Goal: Transaction & Acquisition: Purchase product/service

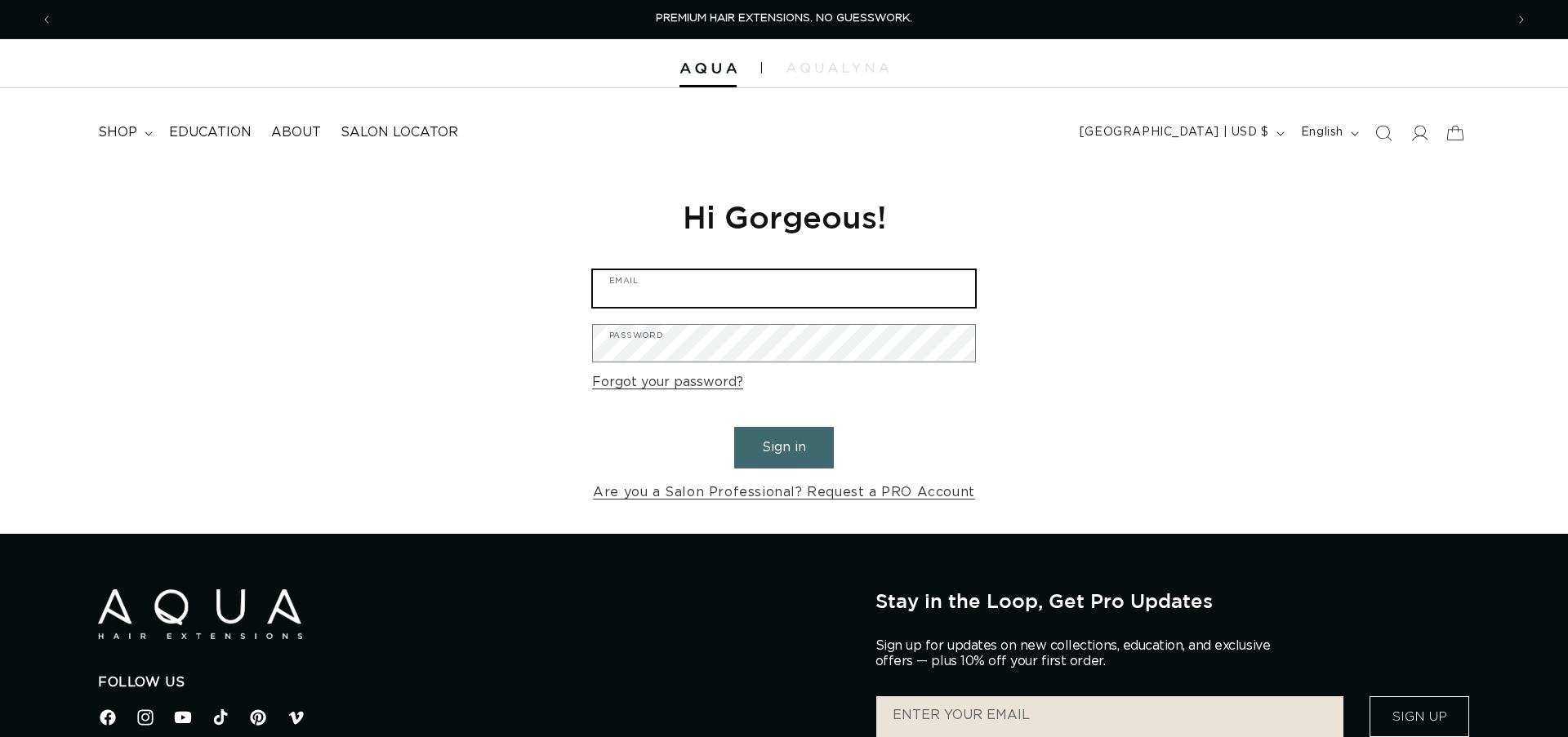
click at [767, 293] on input "Email" at bounding box center [784, 288] width 382 height 37
type input "Firstimpressionsalonllc@gmail.com"
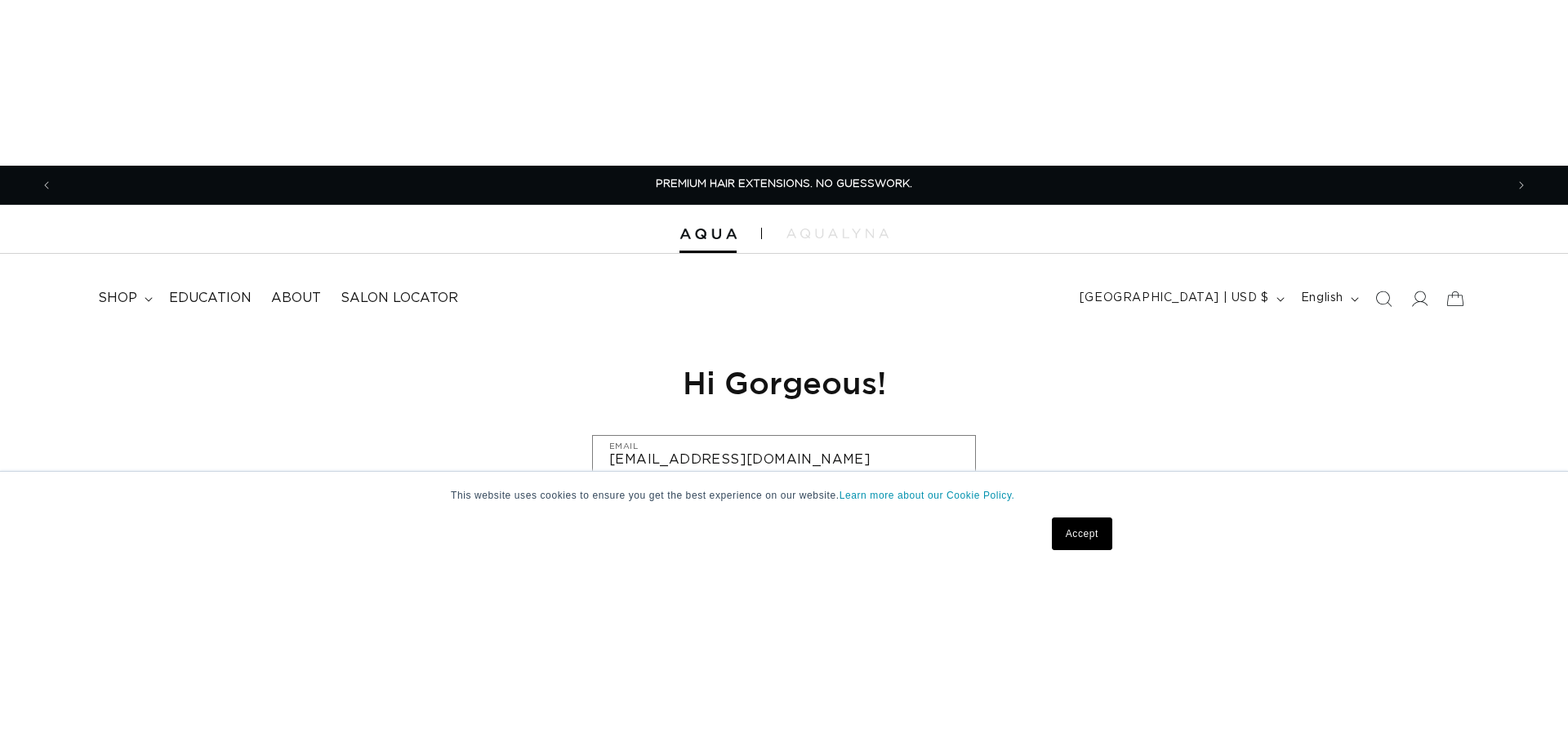
scroll to position [0, 1481]
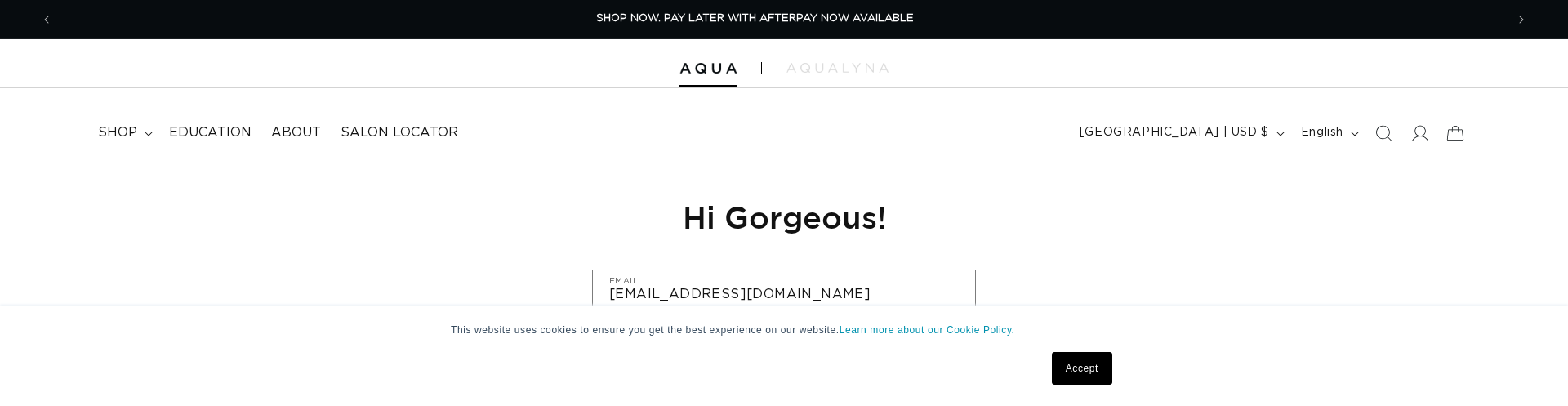
click at [1227, 253] on div "Reset your password We will send you an email to reset your password Email Subm…" at bounding box center [784, 350] width 1568 height 366
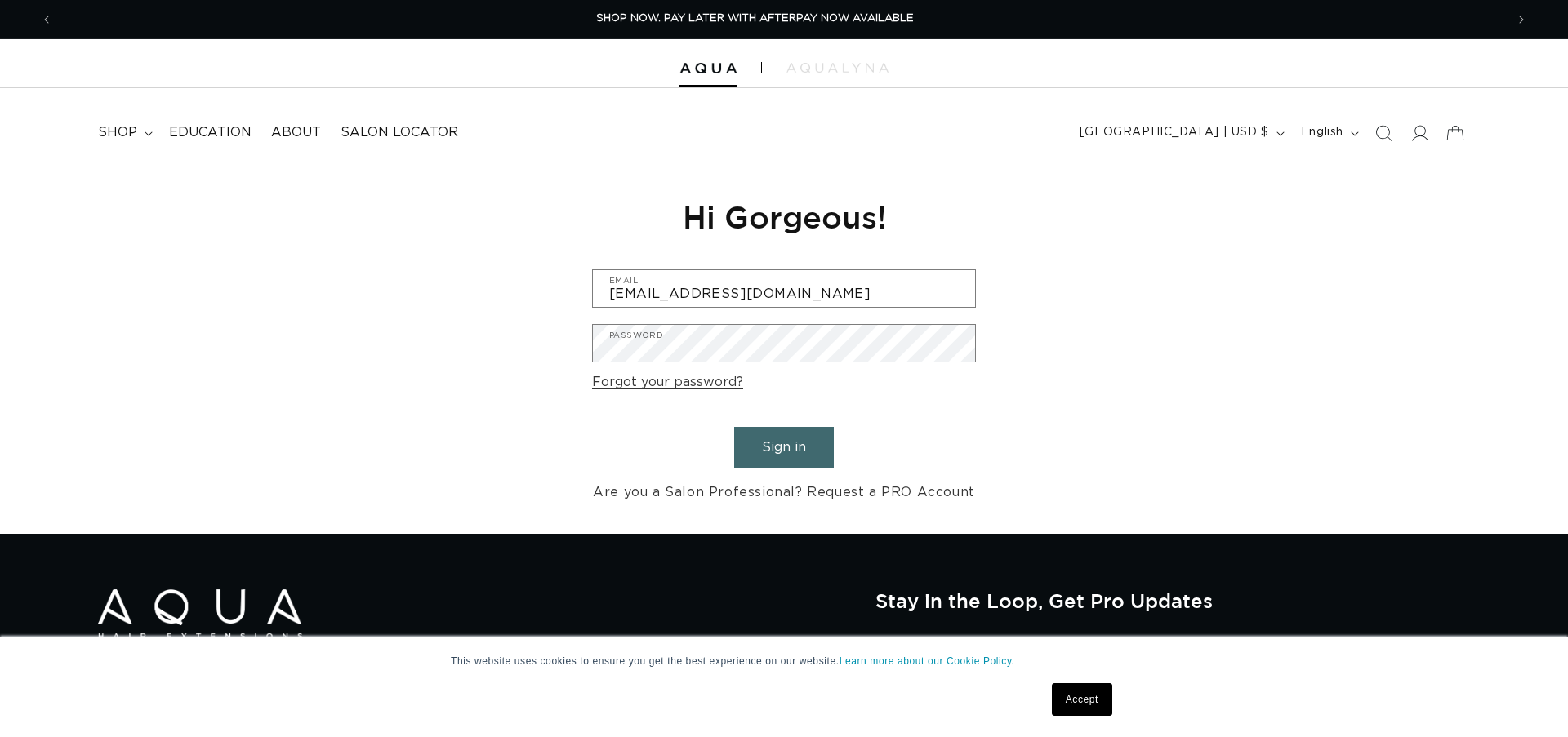
click at [779, 445] on button "Sign in" at bounding box center [784, 448] width 100 height 41
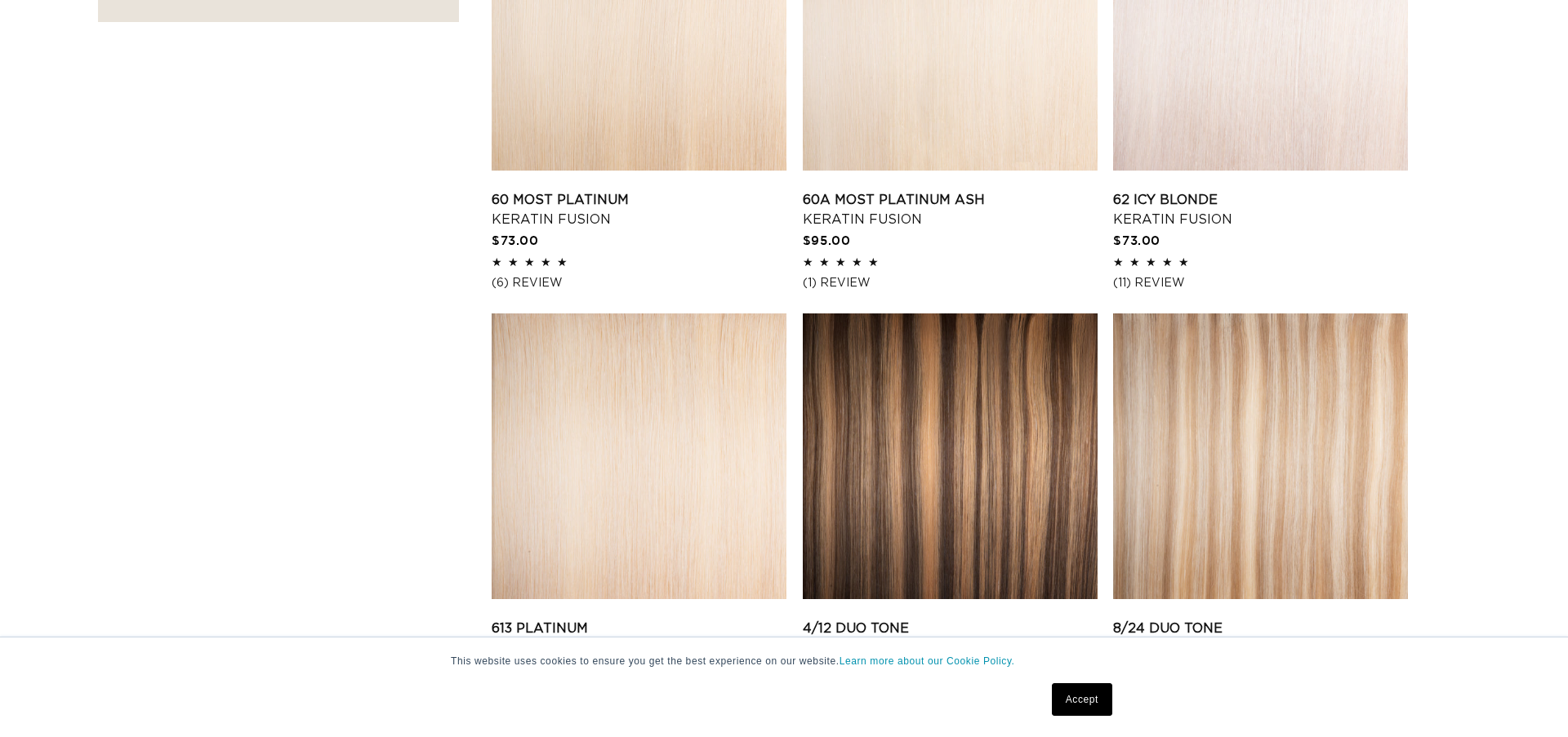
click at [690, 619] on link "613 Platinum Keratin Fusion" at bounding box center [639, 639] width 295 height 40
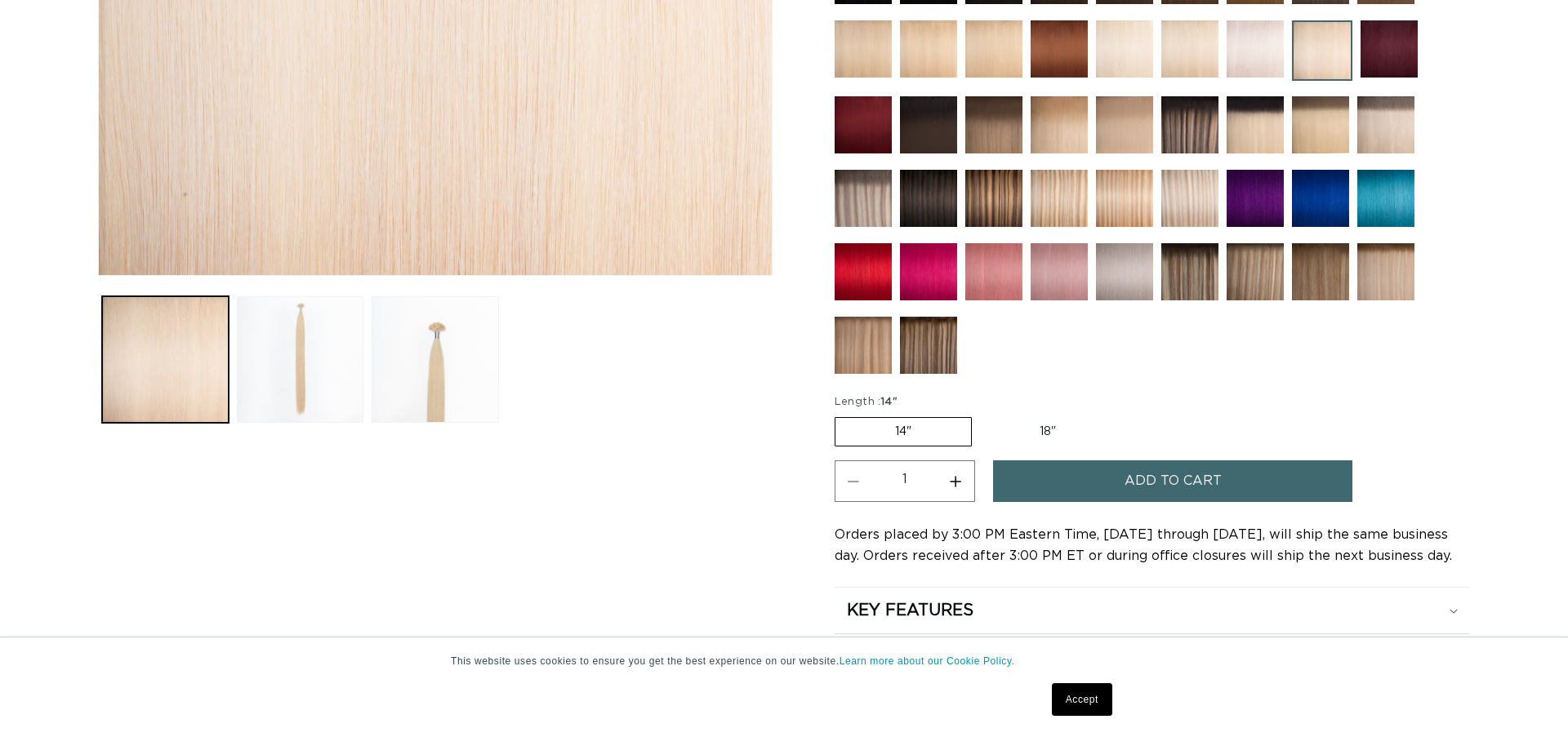
scroll to position [0, 1481]
click at [998, 461] on button "Add to cart" at bounding box center [1172, 482] width 359 height 41
click at [938, 461] on button "Increase quantity for 613 Platinum - Keratin Fusion" at bounding box center [956, 482] width 37 height 41
type input "2"
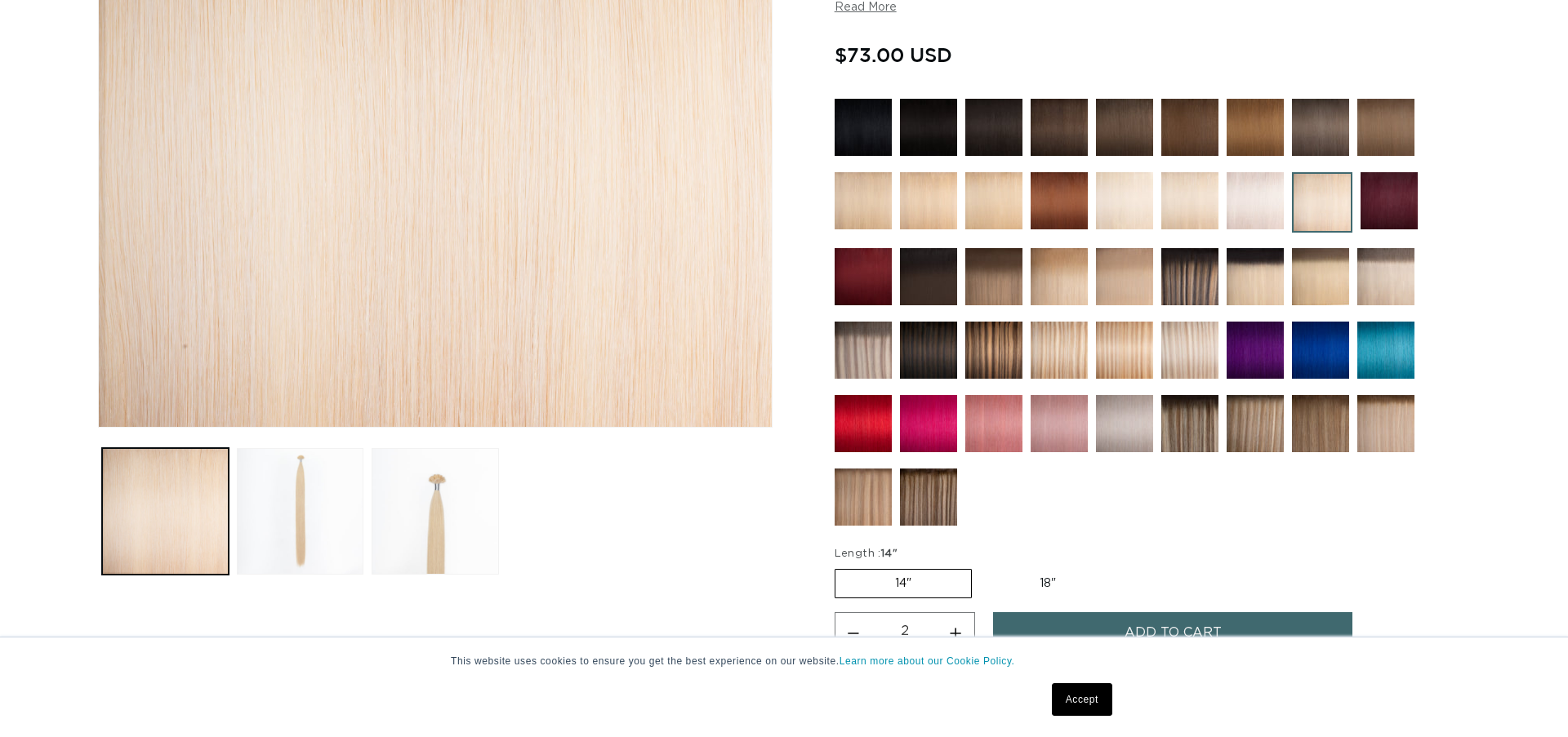
scroll to position [396, 0]
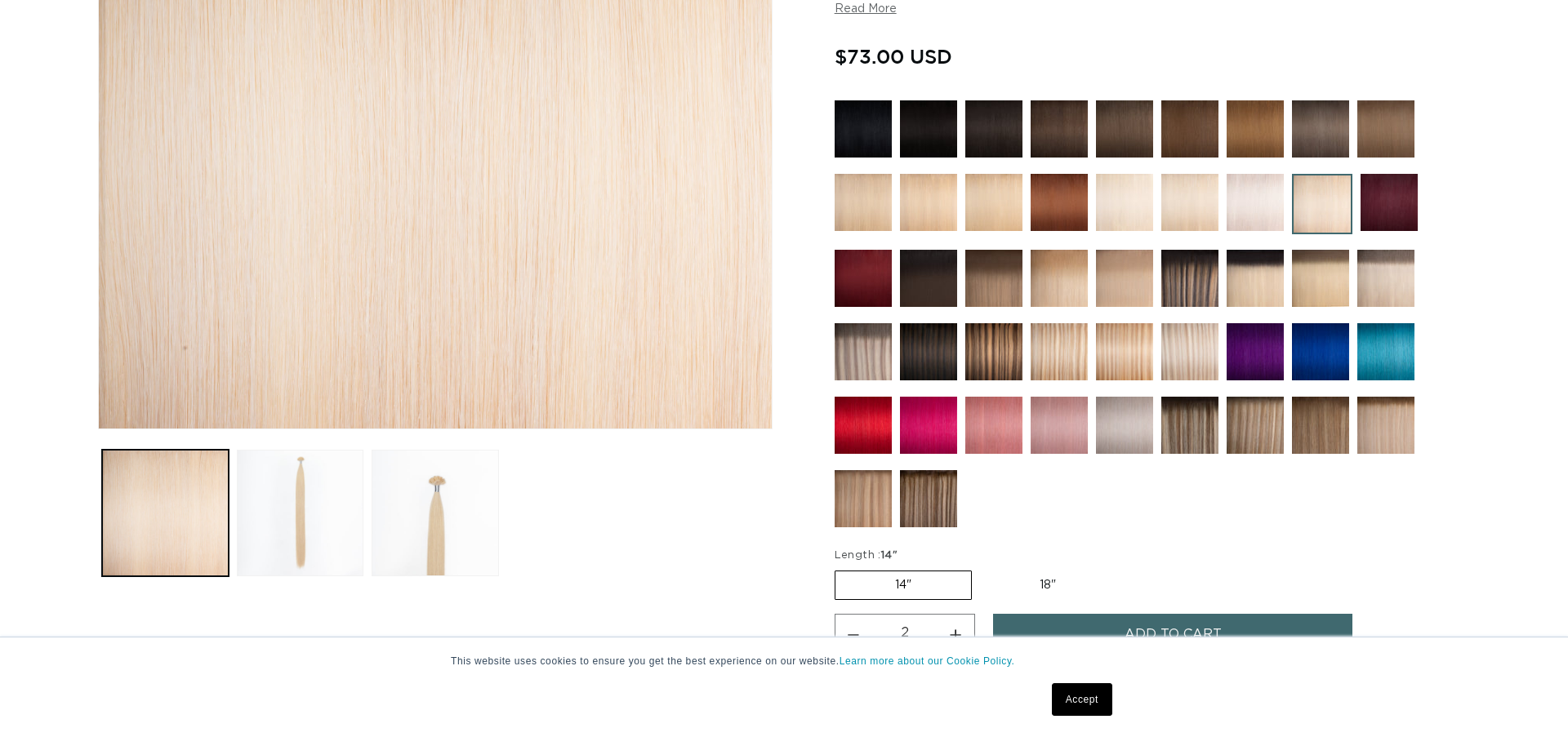
click at [1011, 614] on button "Add to cart" at bounding box center [1172, 634] width 359 height 41
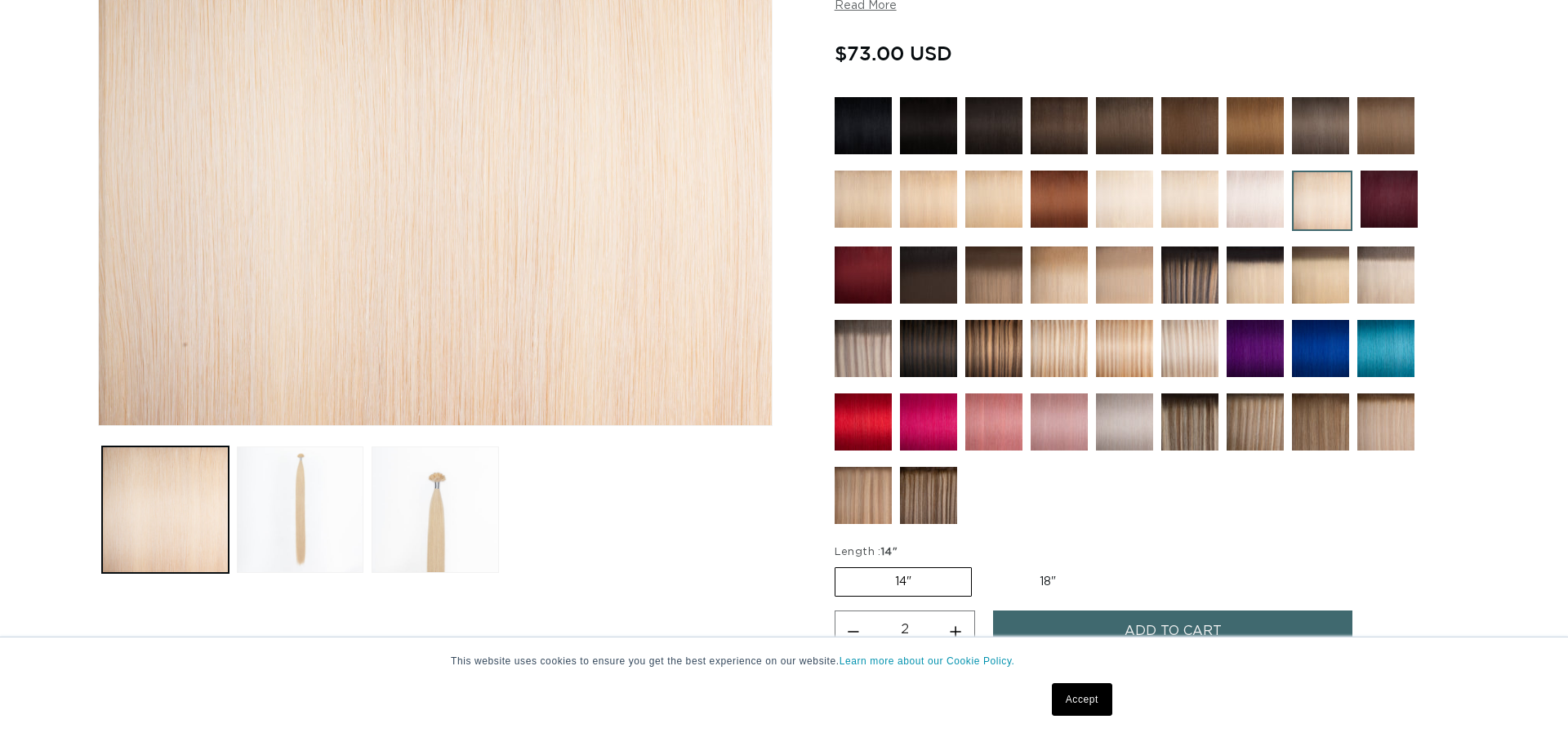
scroll to position [0, 0]
click at [1128, 611] on span "Add to cart" at bounding box center [1173, 631] width 97 height 41
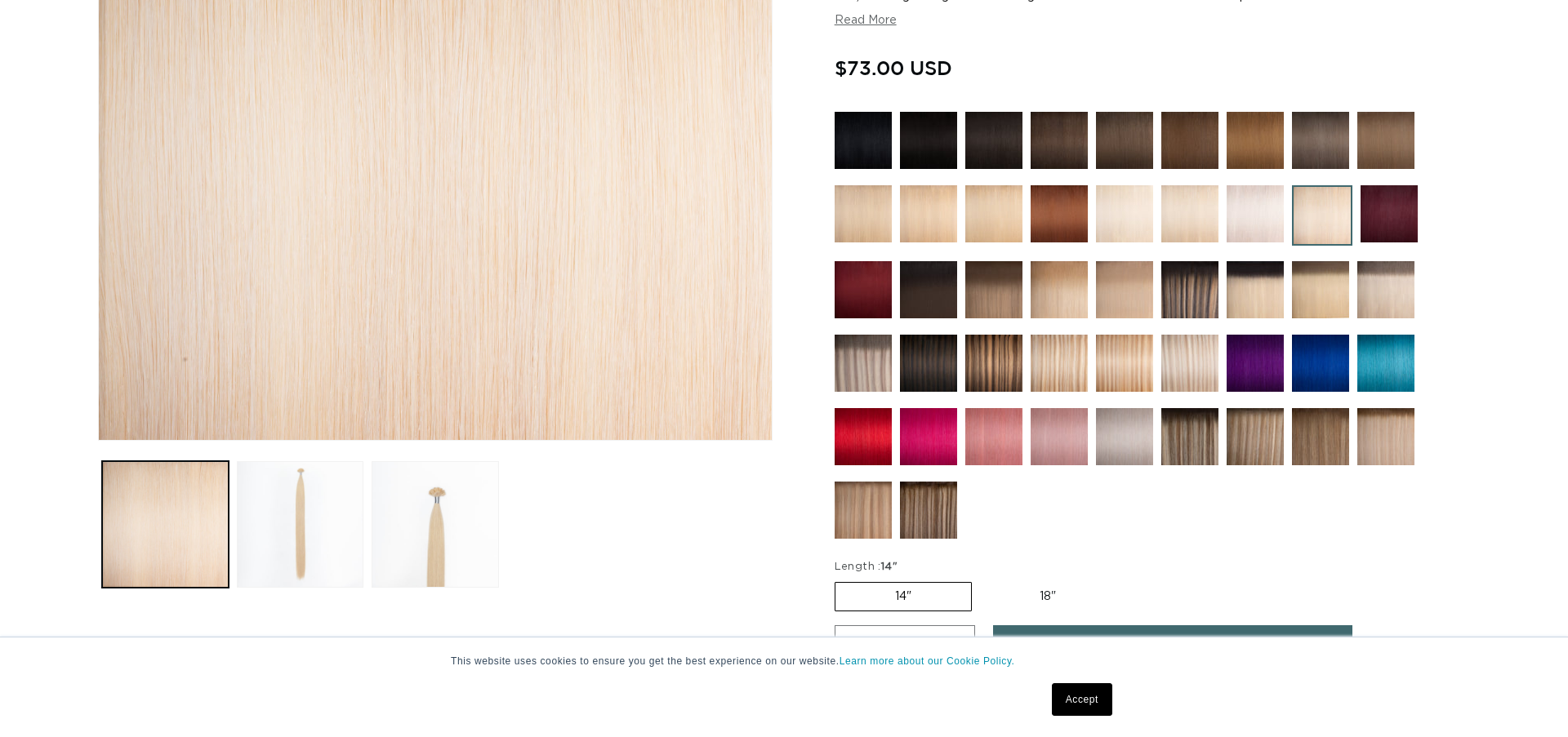
scroll to position [390, 0]
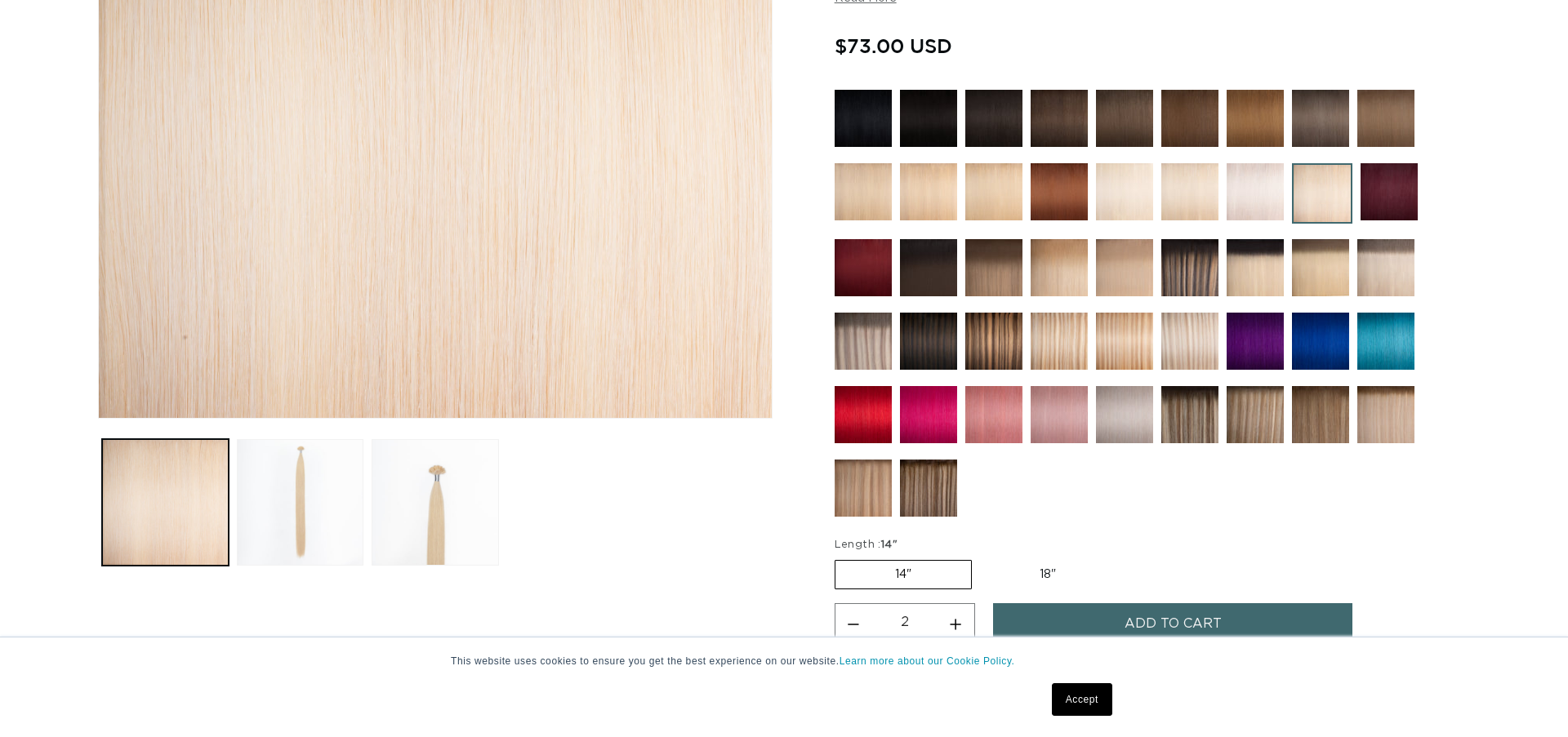
click at [1035, 603] on button "Add to cart" at bounding box center [1172, 624] width 359 height 41
click at [1092, 716] on link "Accept" at bounding box center [1082, 699] width 60 height 33
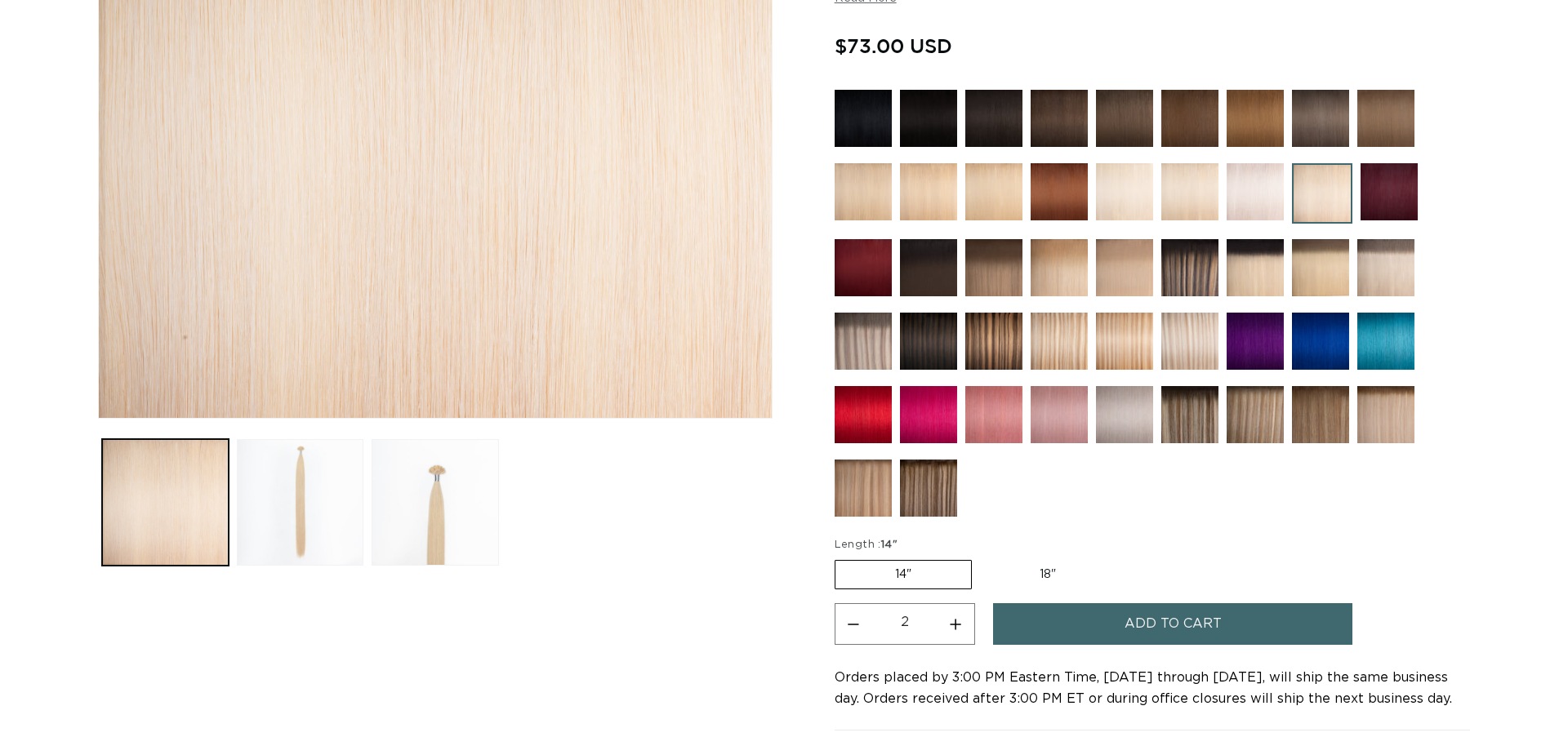
click at [1125, 603] on span "Add to cart" at bounding box center [1173, 624] width 97 height 41
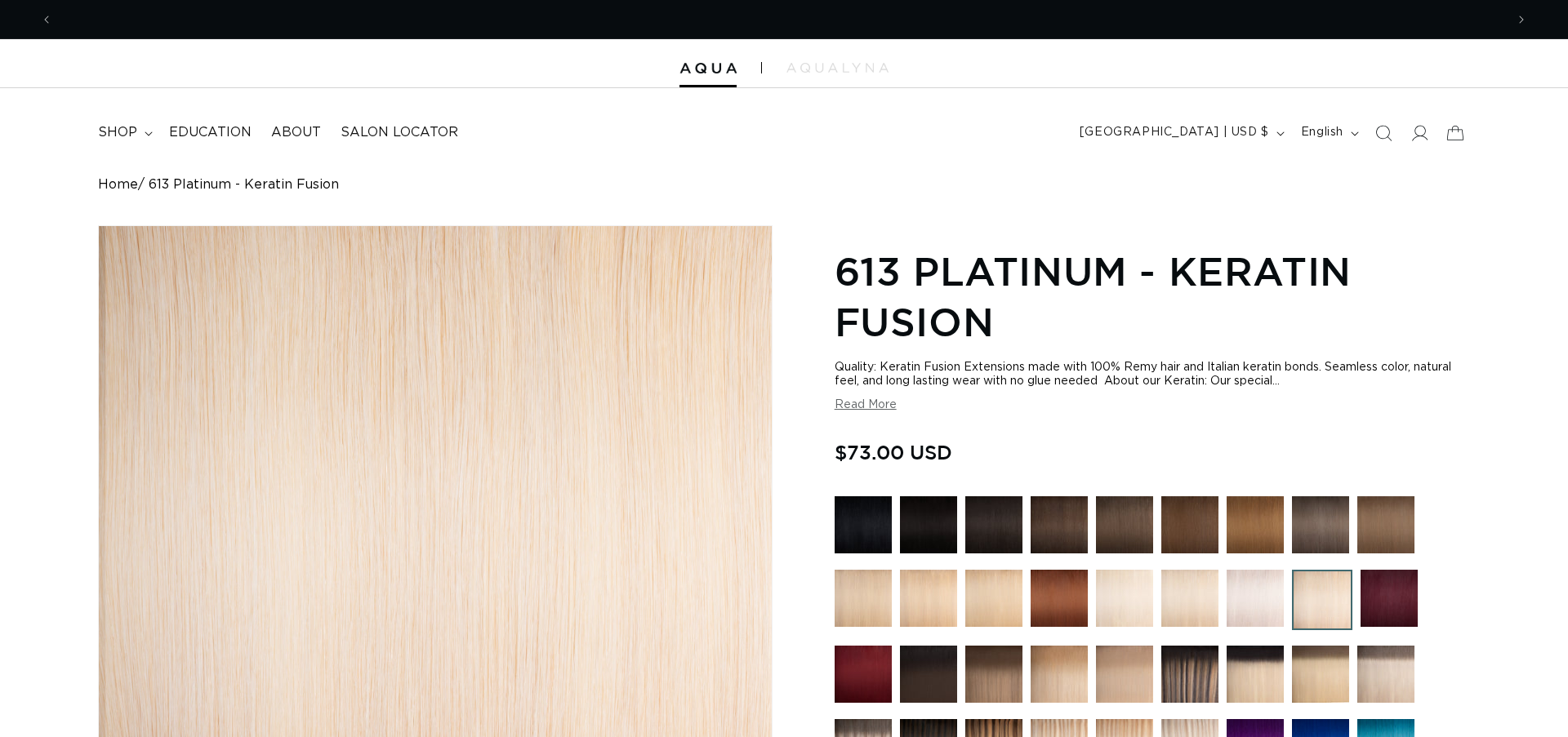
click at [1454, 134] on icon at bounding box center [1456, 133] width 36 height 36
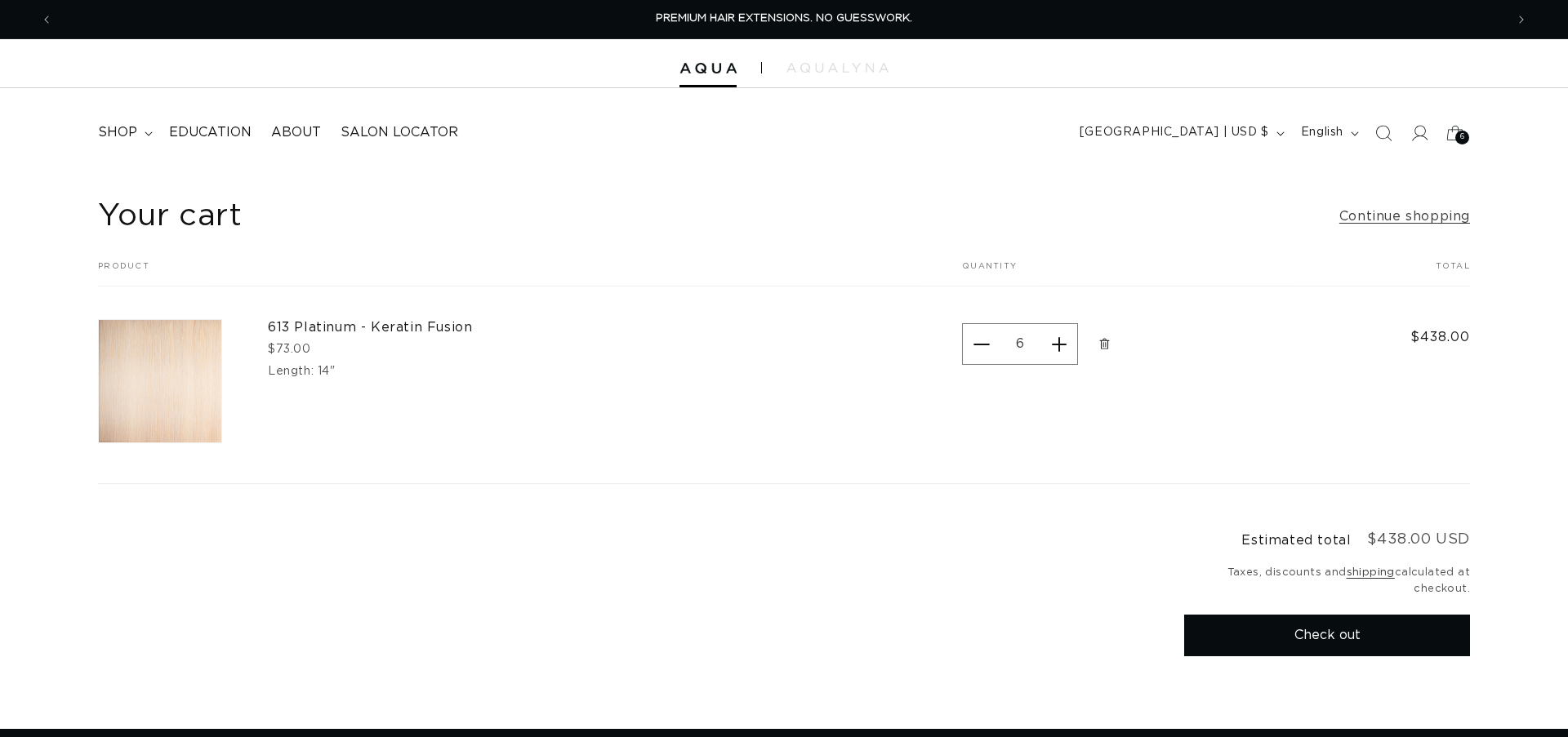
click at [986, 348] on button "Decrease quantity for 613 Platinum - Keratin Fusion" at bounding box center [981, 344] width 37 height 41
click at [991, 344] on button "Decrease quantity for 613 Platinum - Keratin Fusion" at bounding box center [981, 344] width 37 height 41
type input "4"
click at [986, 352] on form "Your cart Product Total Quantity Total 613 Platinum - Keratin Fusion $73.00 Len…" at bounding box center [784, 372] width 1372 height 222
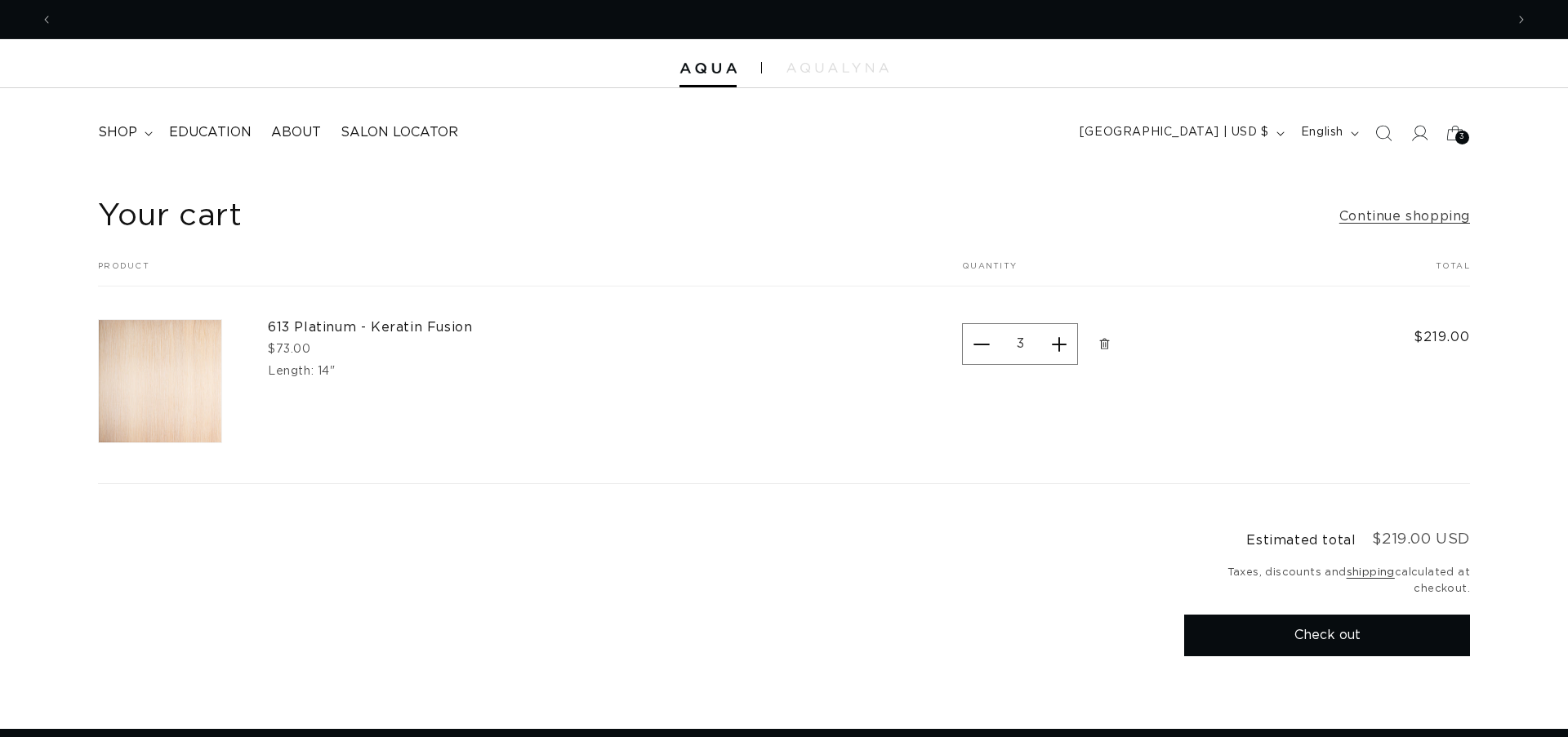
click at [983, 352] on button "Decrease quantity for 613 Platinum - Keratin Fusion" at bounding box center [981, 344] width 37 height 41
type input "2"
click at [1333, 630] on button "Check out" at bounding box center [1327, 635] width 286 height 41
